Goal: Task Accomplishment & Management: Complete application form

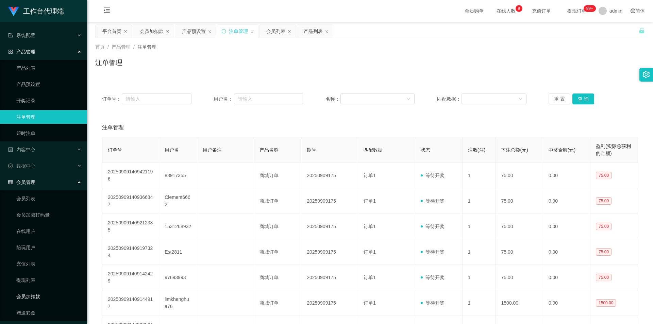
click at [40, 290] on link "会员加扣款" at bounding box center [48, 297] width 65 height 14
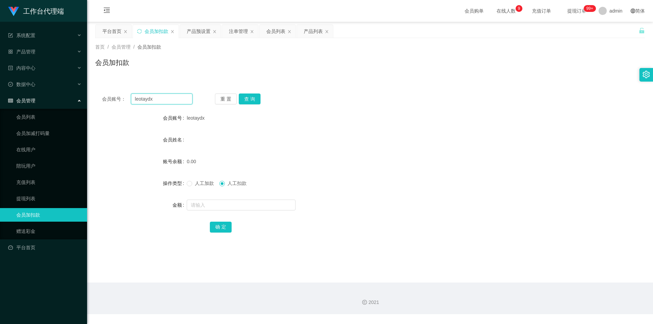
click at [165, 98] on input "leotaydx" at bounding box center [162, 99] width 62 height 11
paste input "82864099"
type input "82864099"
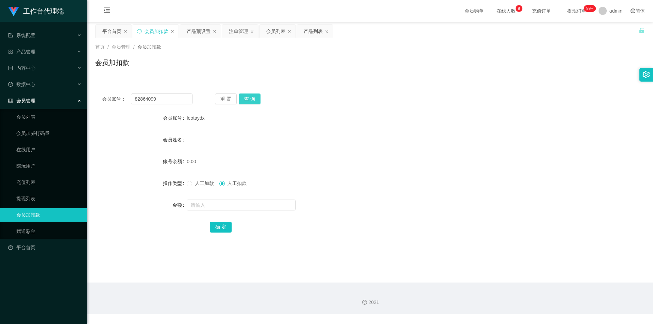
drag, startPoint x: 252, startPoint y: 99, endPoint x: 252, endPoint y: 103, distance: 4.1
click at [252, 99] on button "查 询" at bounding box center [250, 99] width 22 height 11
click at [201, 184] on span "人工加款" at bounding box center [204, 183] width 24 height 5
click at [215, 205] on input "text" at bounding box center [241, 205] width 109 height 11
type input "200"
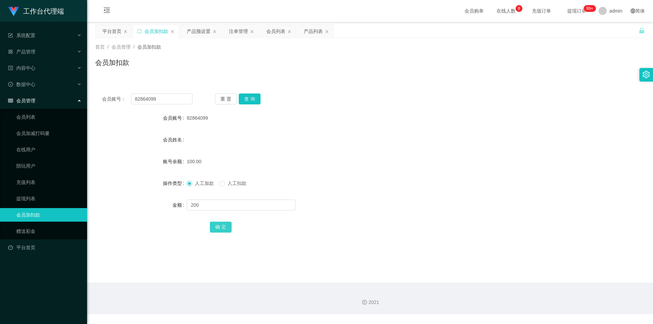
click at [224, 226] on button "确 定" at bounding box center [221, 227] width 22 height 11
drag, startPoint x: 262, startPoint y: 144, endPoint x: 251, endPoint y: 105, distance: 40.0
click at [262, 141] on div "会员姓名" at bounding box center [370, 140] width 550 height 14
click at [248, 100] on button "查 询" at bounding box center [250, 99] width 22 height 11
click at [248, 100] on div "重 置 查 询" at bounding box center [260, 99] width 91 height 11
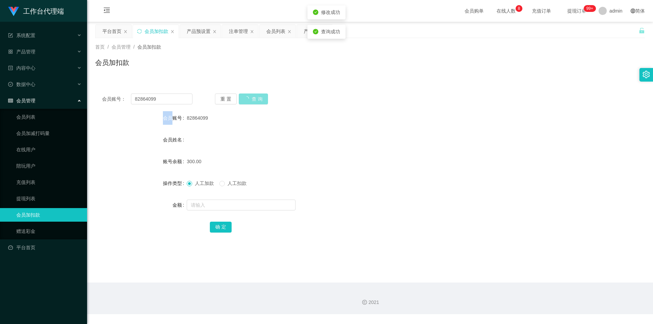
click at [248, 100] on button "查 询" at bounding box center [253, 99] width 29 height 11
click at [39, 52] on div "产品管理" at bounding box center [43, 52] width 87 height 14
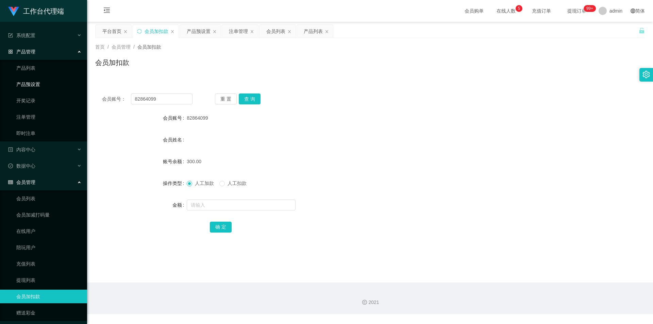
click at [39, 84] on link "产品预设置" at bounding box center [48, 85] width 65 height 14
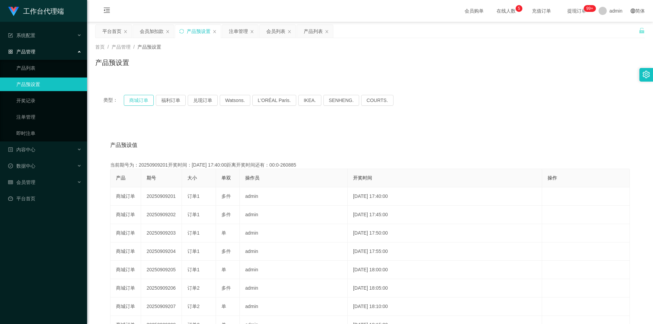
click at [136, 101] on button "商城订单" at bounding box center [139, 100] width 30 height 11
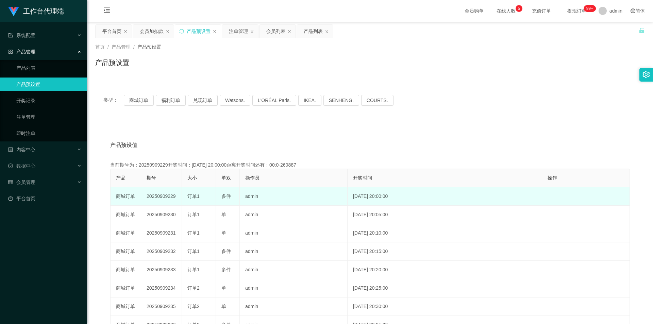
click at [162, 196] on td "20250909229" at bounding box center [161, 196] width 41 height 18
copy td "20250909229"
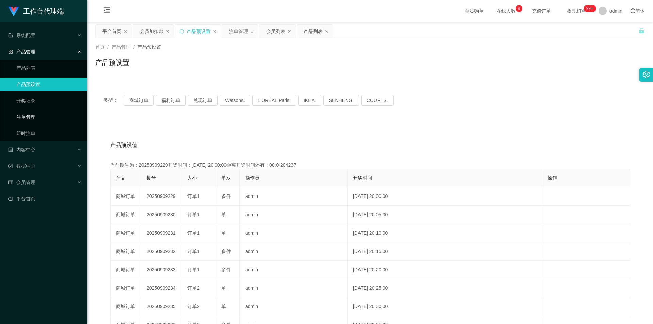
click at [32, 116] on link "注单管理" at bounding box center [48, 117] width 65 height 14
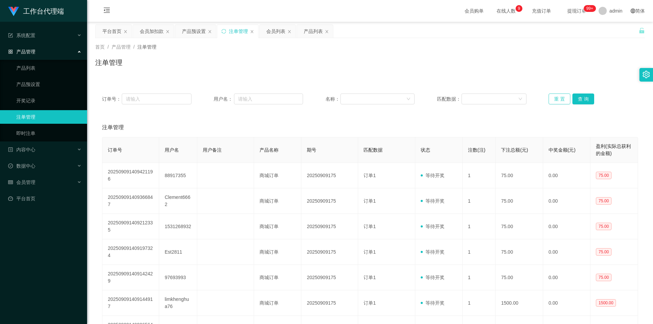
click at [551, 100] on button "重 置" at bounding box center [560, 99] width 22 height 11
click at [11, 180] on icon "图标: table" at bounding box center [10, 182] width 5 height 5
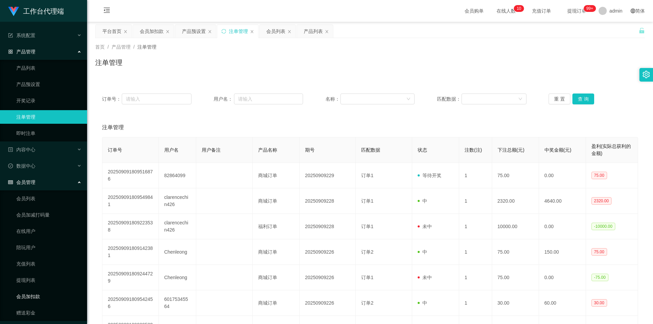
click at [43, 298] on link "会员加扣款" at bounding box center [48, 297] width 65 height 14
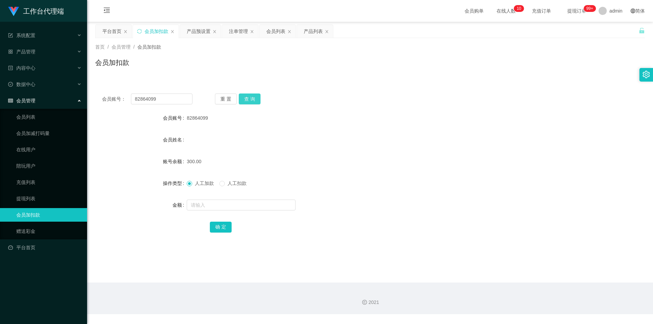
click at [250, 98] on button "查 询" at bounding box center [250, 99] width 22 height 11
click at [250, 98] on div "重 置 查 询" at bounding box center [260, 99] width 91 height 11
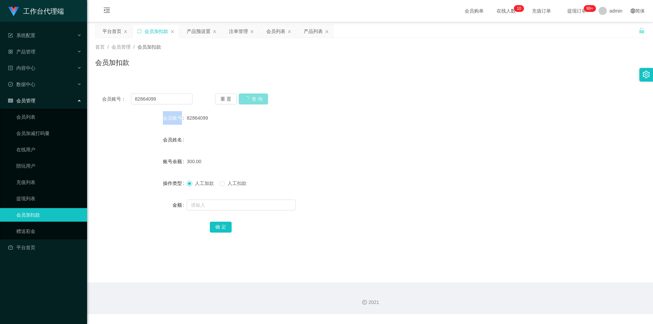
click at [250, 98] on div "重 置 查 询" at bounding box center [260, 99] width 91 height 11
click at [234, 181] on span "人工扣款" at bounding box center [237, 183] width 24 height 5
click at [243, 211] on div at bounding box center [347, 205] width 321 height 14
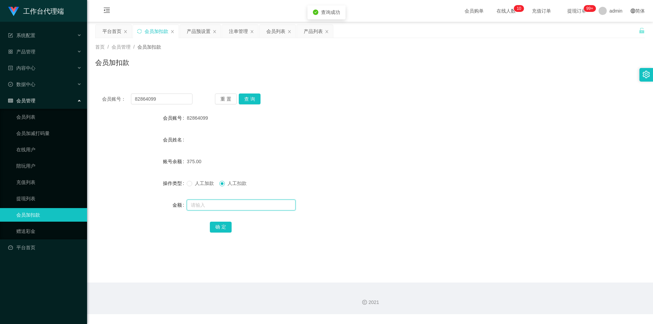
click at [247, 205] on input "text" at bounding box center [241, 205] width 109 height 11
type input "375"
